Goal: Task Accomplishment & Management: Complete application form

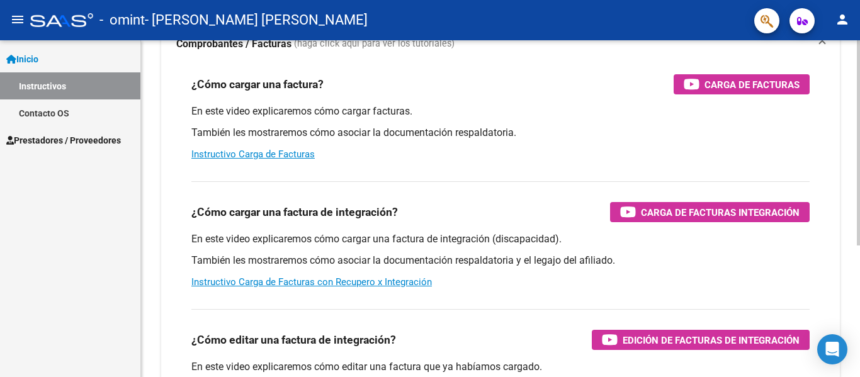
scroll to position [126, 0]
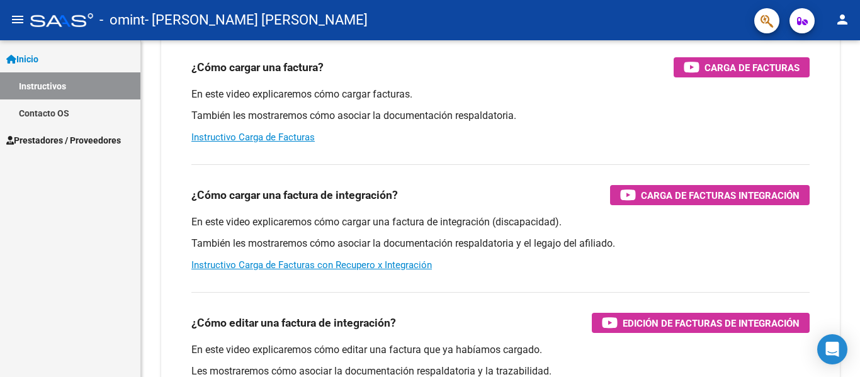
click at [84, 139] on span "Prestadores / Proveedores" at bounding box center [63, 140] width 115 height 14
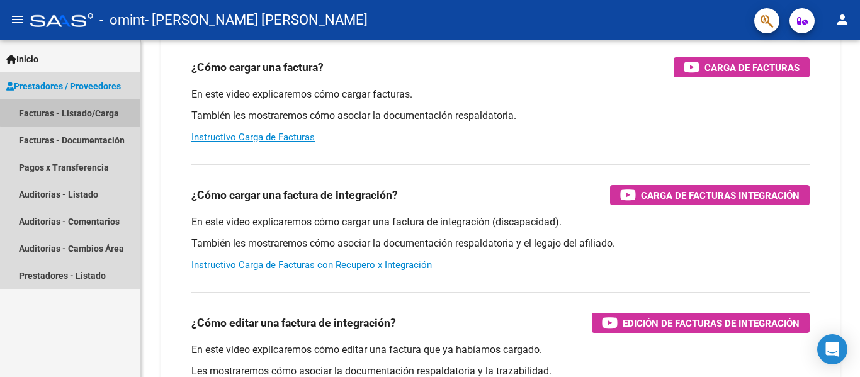
click at [100, 106] on link "Facturas - Listado/Carga" at bounding box center [70, 112] width 140 height 27
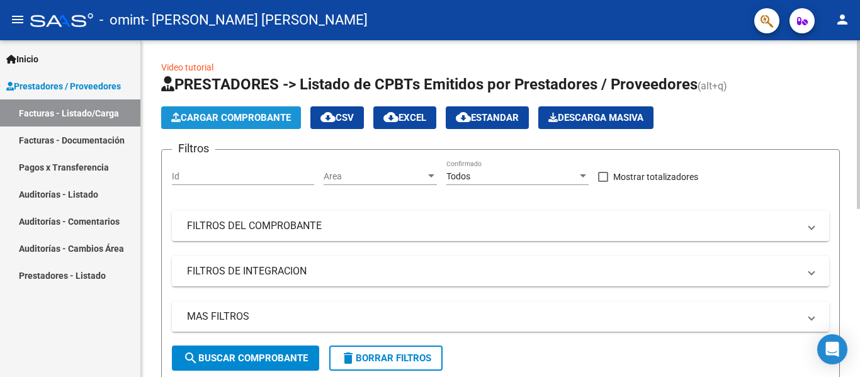
click at [273, 118] on span "Cargar Comprobante" at bounding box center [231, 117] width 120 height 11
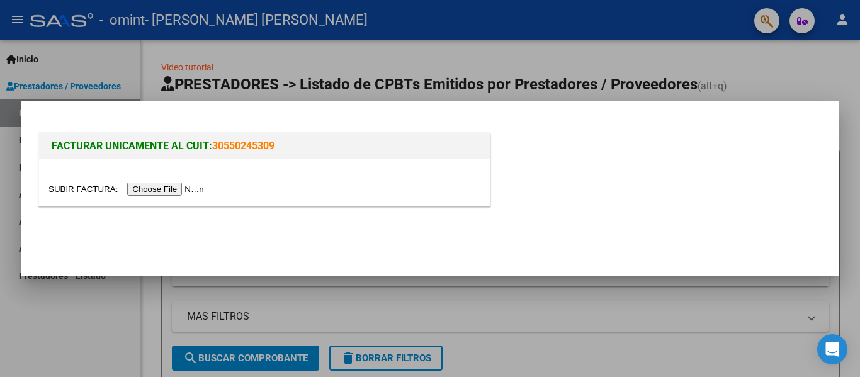
click at [181, 192] on input "file" at bounding box center [127, 189] width 159 height 13
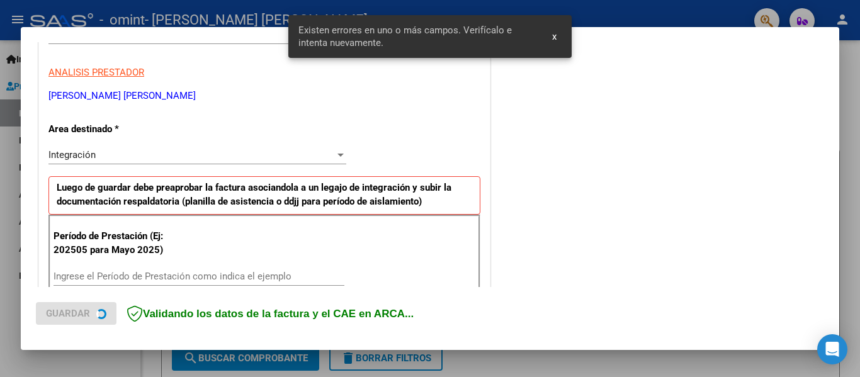
scroll to position [292, 0]
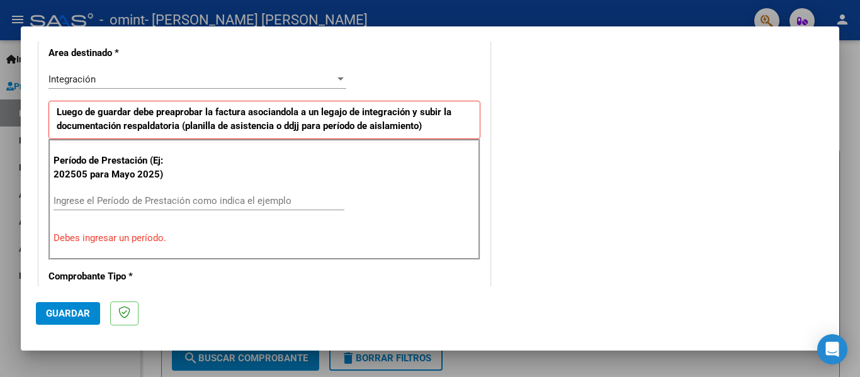
click at [228, 193] on div "Ingrese el Período de Prestación como indica el ejemplo" at bounding box center [199, 200] width 291 height 19
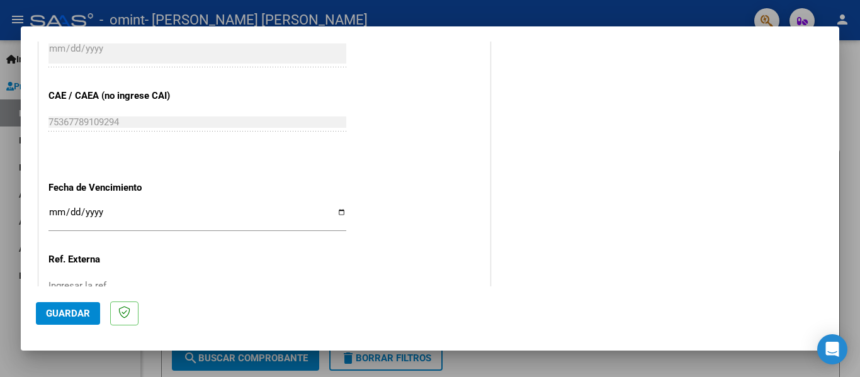
scroll to position [796, 0]
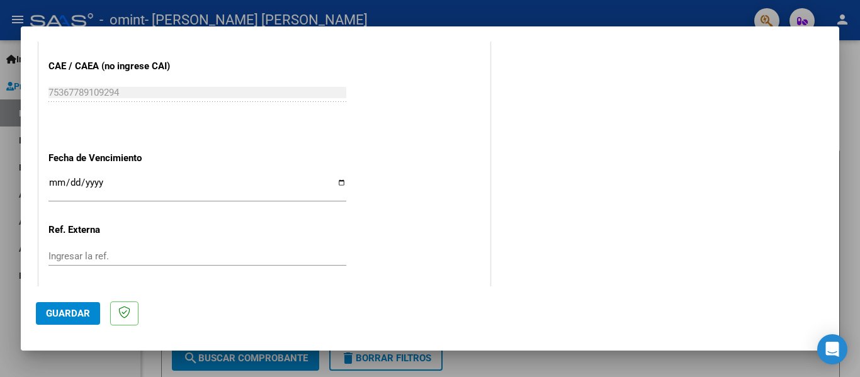
type input "202508"
click at [338, 181] on input "Ingresar la fecha" at bounding box center [197, 188] width 298 height 20
type input "[DATE]"
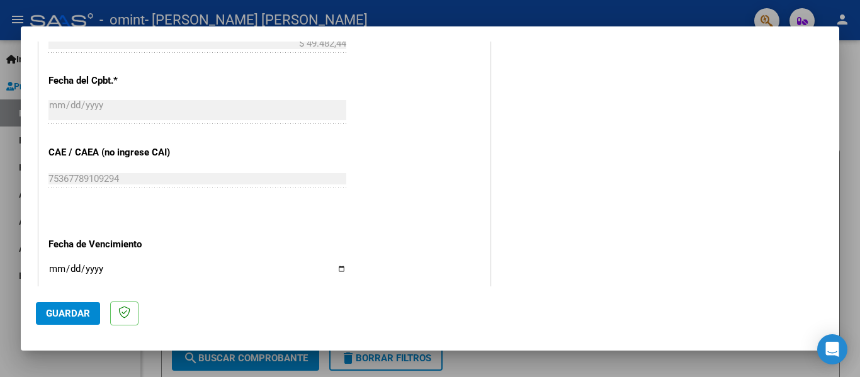
scroll to position [863, 0]
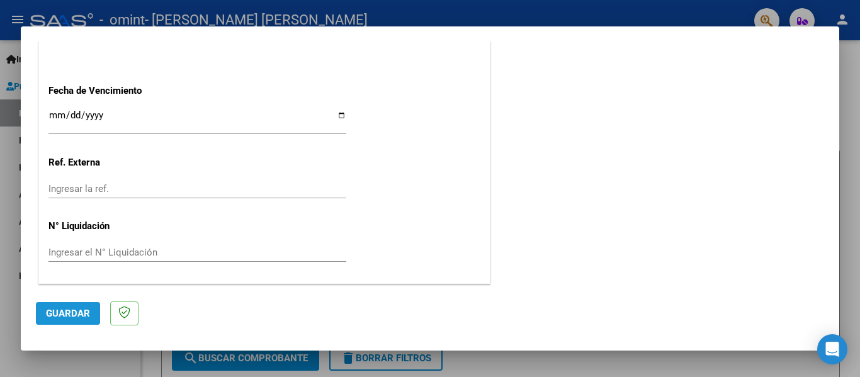
click at [69, 314] on span "Guardar" at bounding box center [68, 313] width 44 height 11
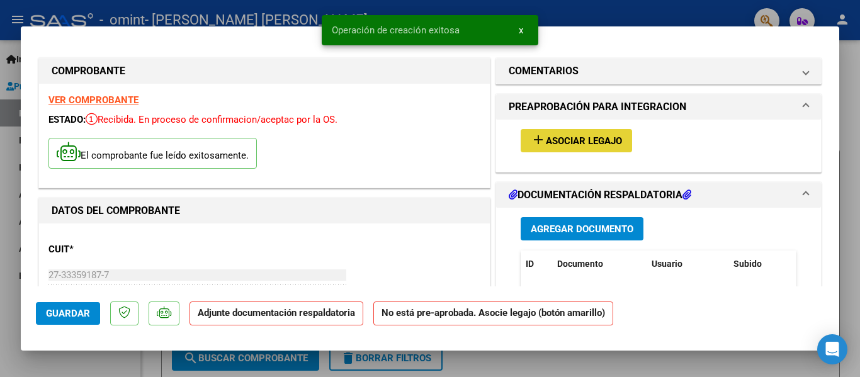
click at [618, 142] on button "add Asociar Legajo" at bounding box center [576, 140] width 111 height 23
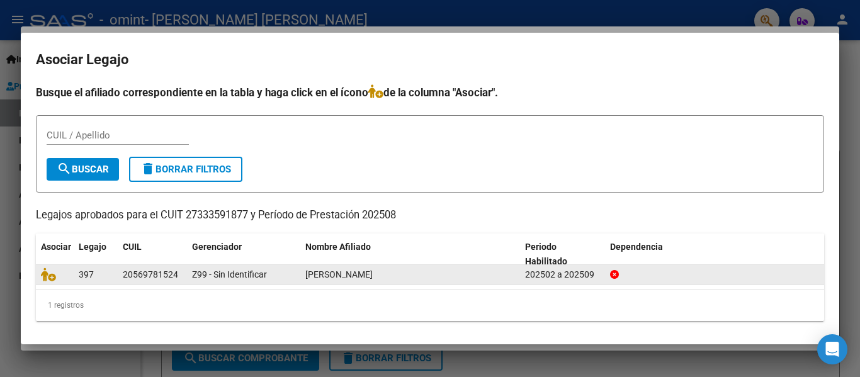
click at [503, 271] on div "[PERSON_NAME]" at bounding box center [410, 275] width 210 height 14
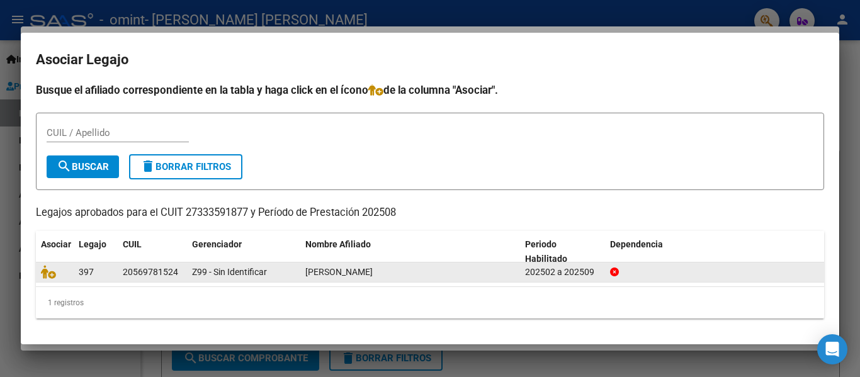
click at [113, 275] on datatable-body-cell "397" at bounding box center [96, 273] width 44 height 20
click at [52, 271] on icon at bounding box center [48, 272] width 15 height 14
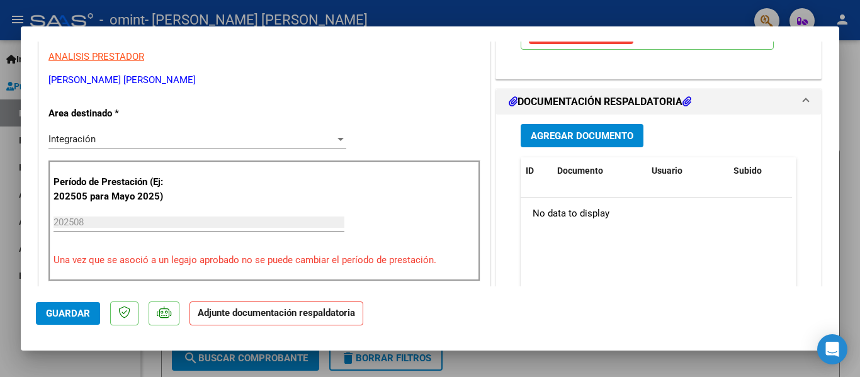
scroll to position [252, 0]
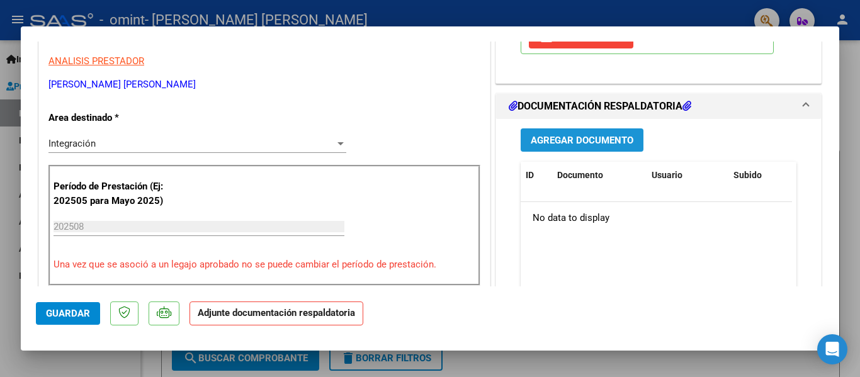
click at [617, 142] on span "Agregar Documento" at bounding box center [582, 140] width 103 height 11
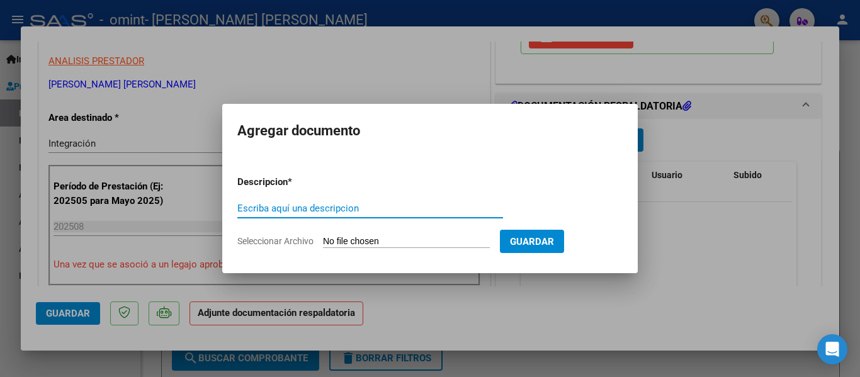
click at [373, 207] on input "Escriba aquí una descripcion" at bounding box center [370, 208] width 266 height 11
click at [361, 240] on input "Seleccionar Archivo" at bounding box center [406, 242] width 167 height 12
drag, startPoint x: 273, startPoint y: 208, endPoint x: 239, endPoint y: 202, distance: 34.5
click at [239, 203] on input "factura" at bounding box center [370, 208] width 266 height 11
type input "asistencia"
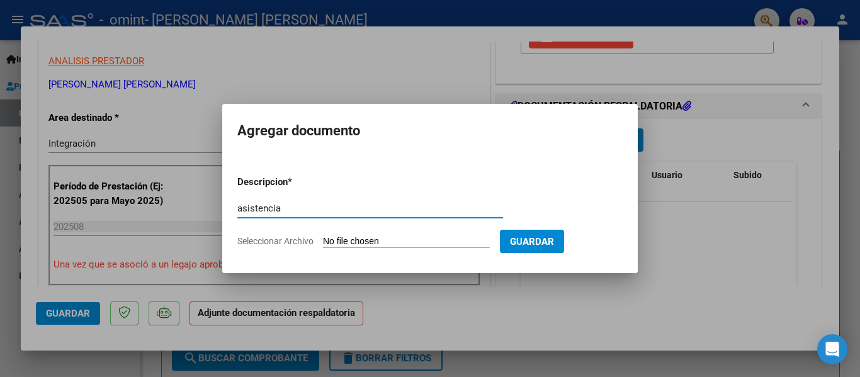
click at [365, 242] on input "Seleccionar Archivo" at bounding box center [406, 242] width 167 height 12
type input "C:\fakepath\[PERSON_NAME] ASISTENCIA PSICO 8-25_250905_181102.pdf"
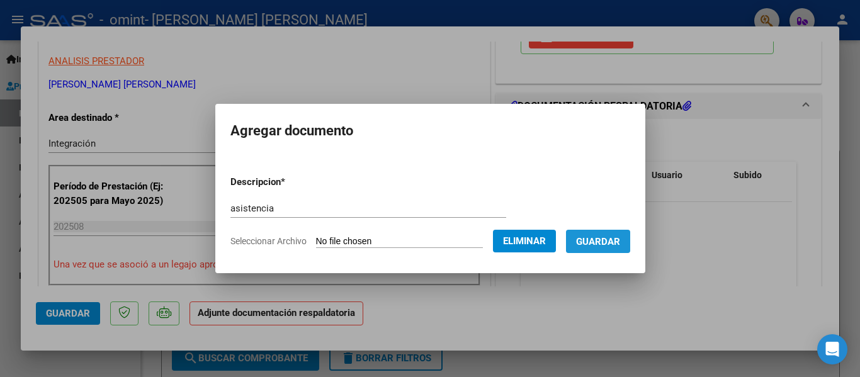
click at [630, 241] on button "Guardar" at bounding box center [598, 241] width 64 height 23
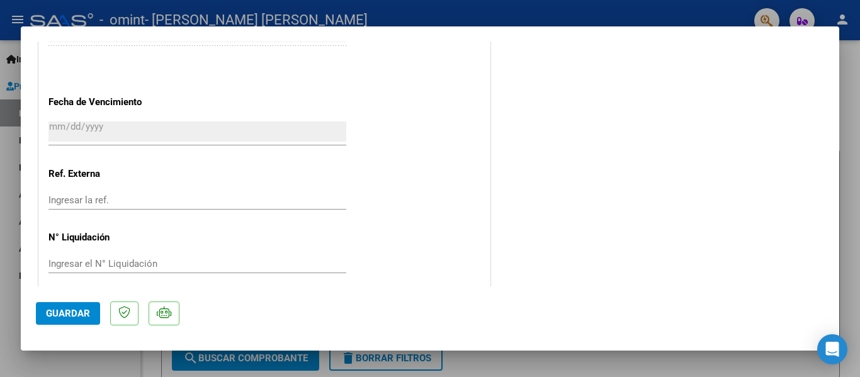
scroll to position [882, 0]
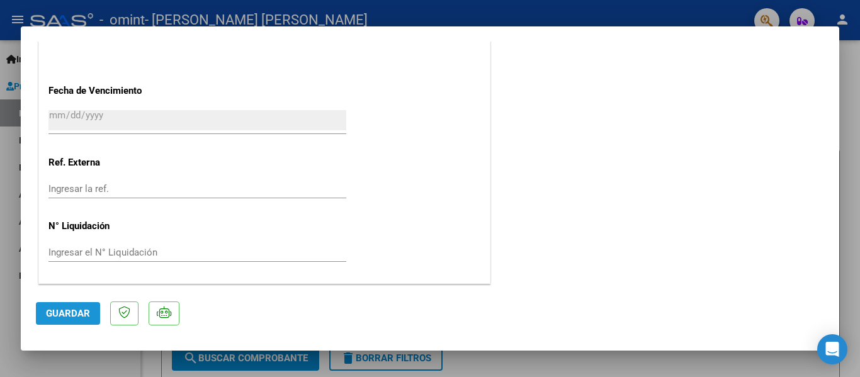
click at [81, 314] on span "Guardar" at bounding box center [68, 313] width 44 height 11
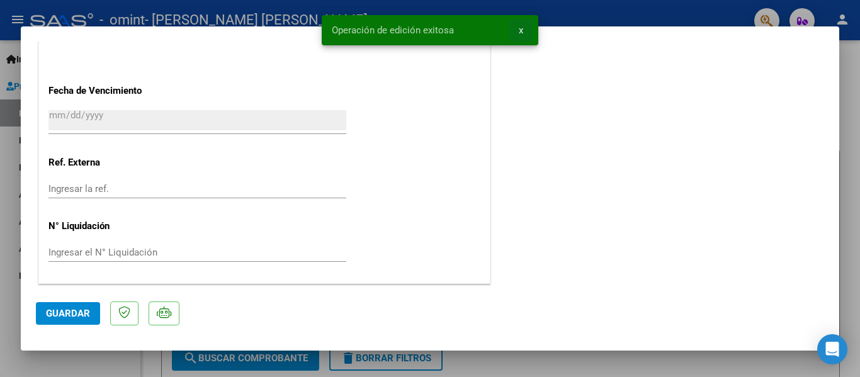
click at [523, 31] on span "x" at bounding box center [521, 30] width 4 height 11
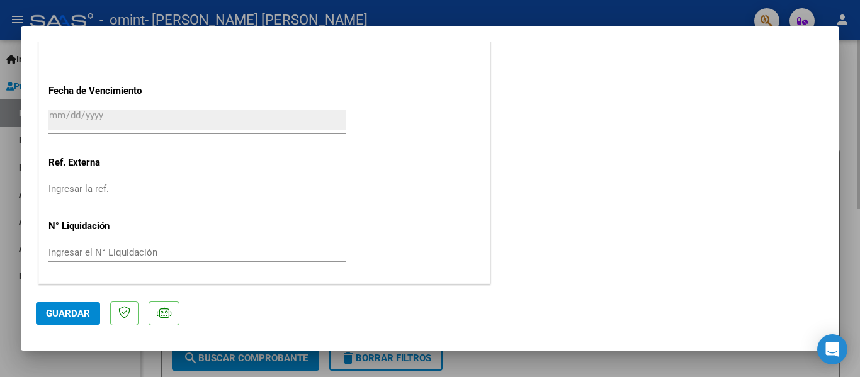
click at [850, 193] on div at bounding box center [430, 188] width 860 height 377
type input "$ 0,00"
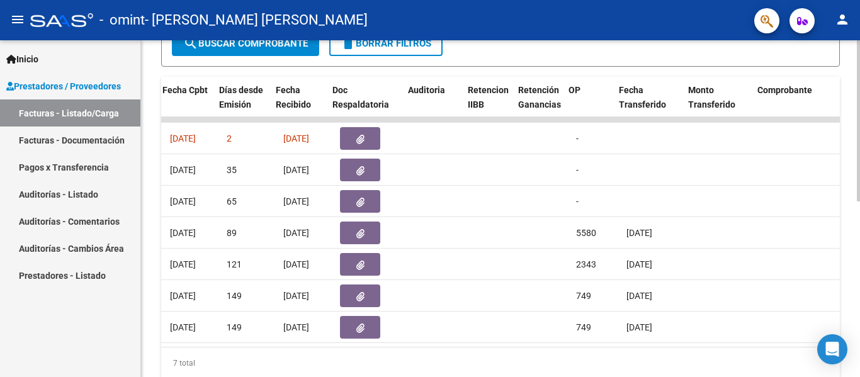
scroll to position [0, 670]
